Goal: Task Accomplishment & Management: Use online tool/utility

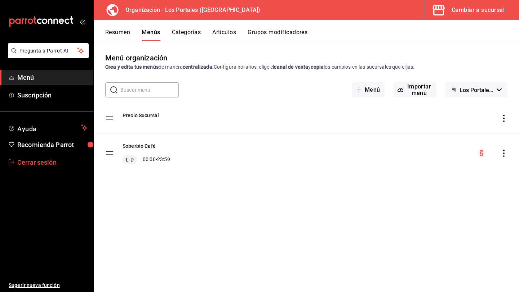
click at [60, 162] on span "Cerrar sesión" at bounding box center [52, 163] width 70 height 10
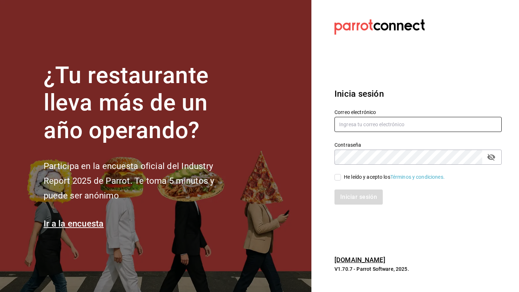
click at [364, 124] on input "text" at bounding box center [417, 124] width 167 height 15
type input "[EMAIL_ADDRESS][DOMAIN_NAME]"
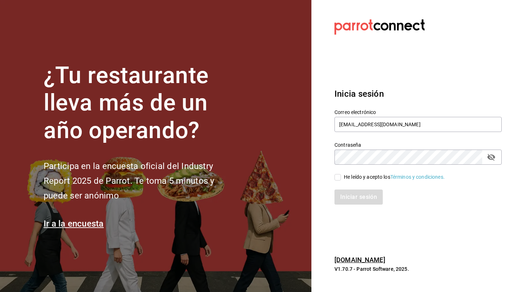
click at [354, 179] on div "He leído y acepto los Términos y condiciones." at bounding box center [394, 178] width 101 height 8
click at [341, 179] on input "He leído y acepto los Términos y condiciones." at bounding box center [337, 177] width 6 height 6
checkbox input "true"
click at [359, 198] on button "Iniciar sesión" at bounding box center [358, 197] width 49 height 15
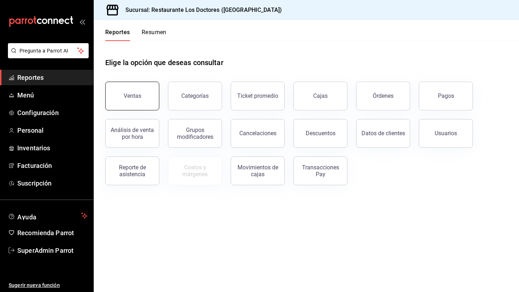
click at [128, 103] on button "Ventas" at bounding box center [132, 96] width 54 height 29
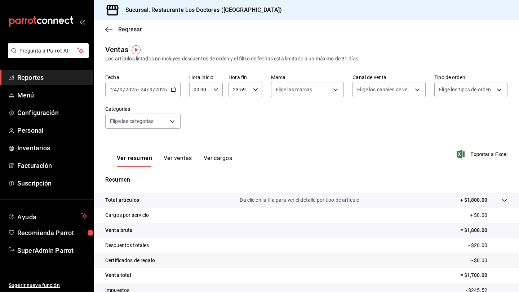
click at [107, 30] on icon "button" at bounding box center [108, 29] width 7 height 6
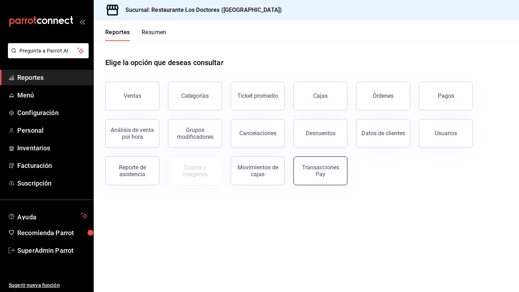
click at [306, 172] on div "Transacciones Pay" at bounding box center [320, 171] width 45 height 14
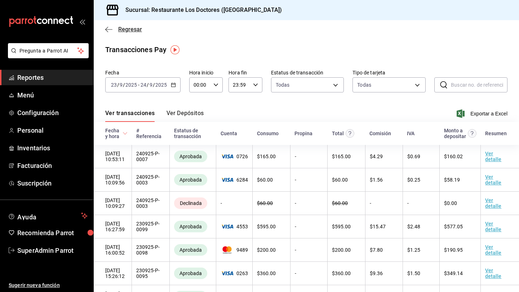
click at [109, 28] on icon "button" at bounding box center [108, 29] width 7 height 6
